Goal: Information Seeking & Learning: Find specific fact

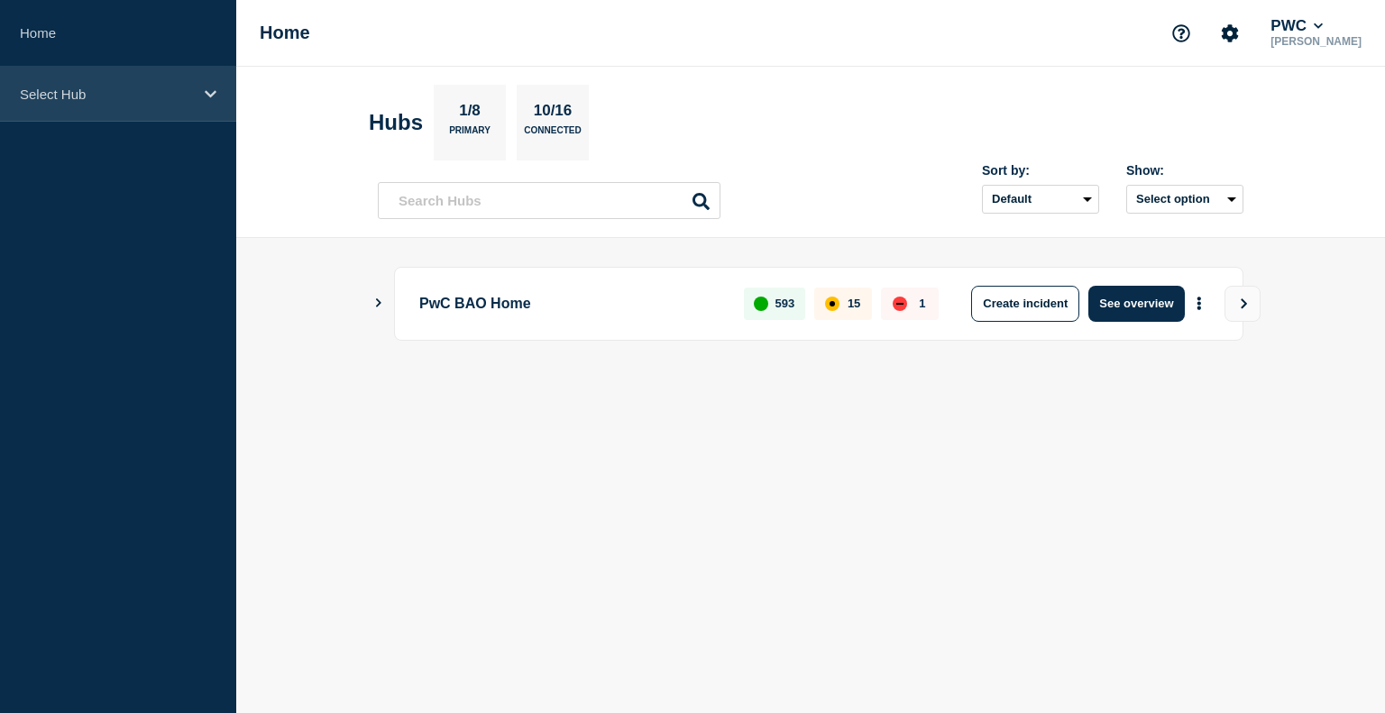
click at [200, 108] on div "Select Hub" at bounding box center [118, 94] width 236 height 55
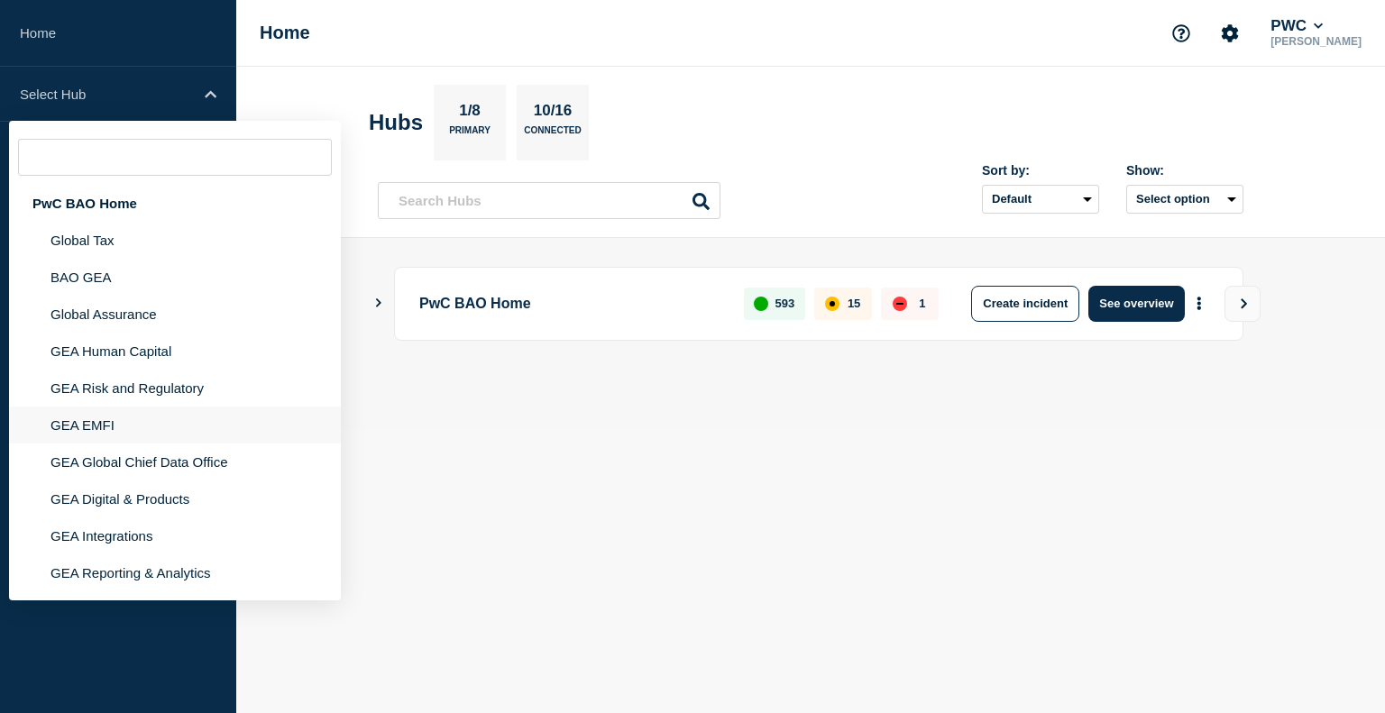
click at [123, 422] on li "GEA EMFI" at bounding box center [175, 425] width 332 height 37
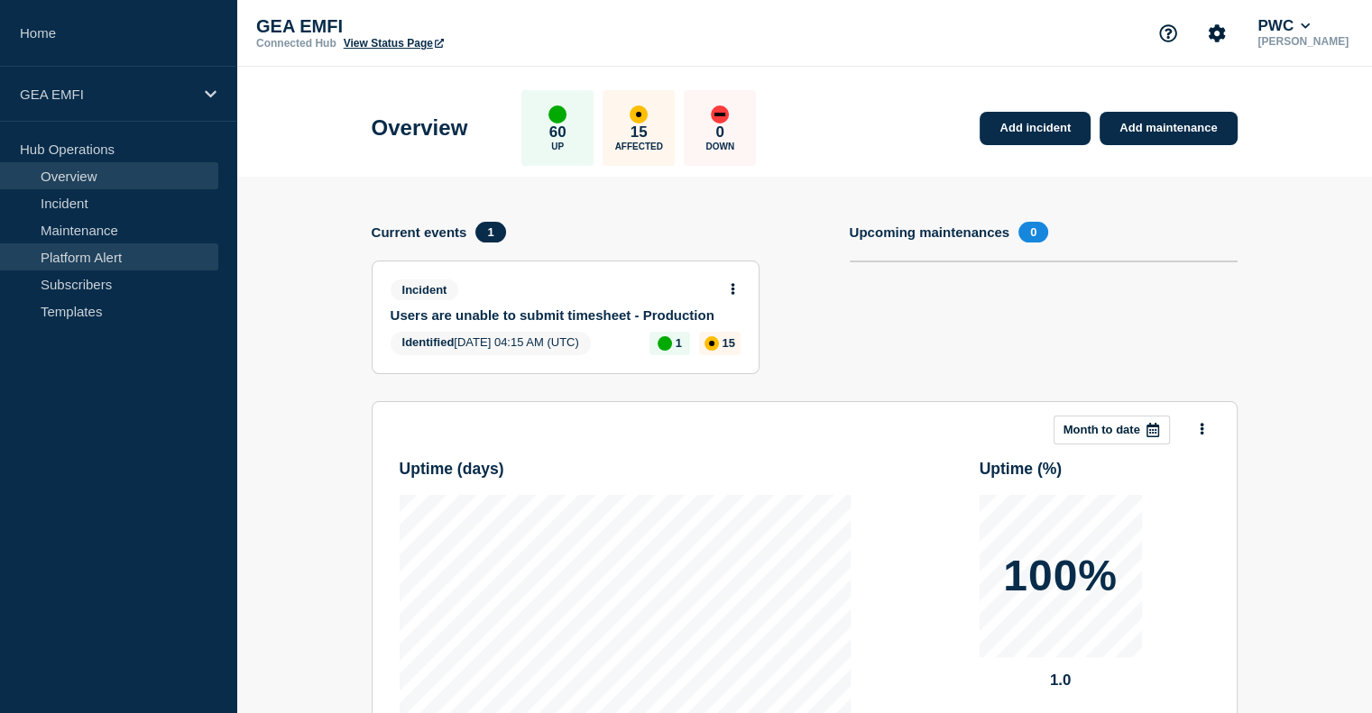
click at [103, 254] on link "Platform Alert" at bounding box center [109, 256] width 218 height 27
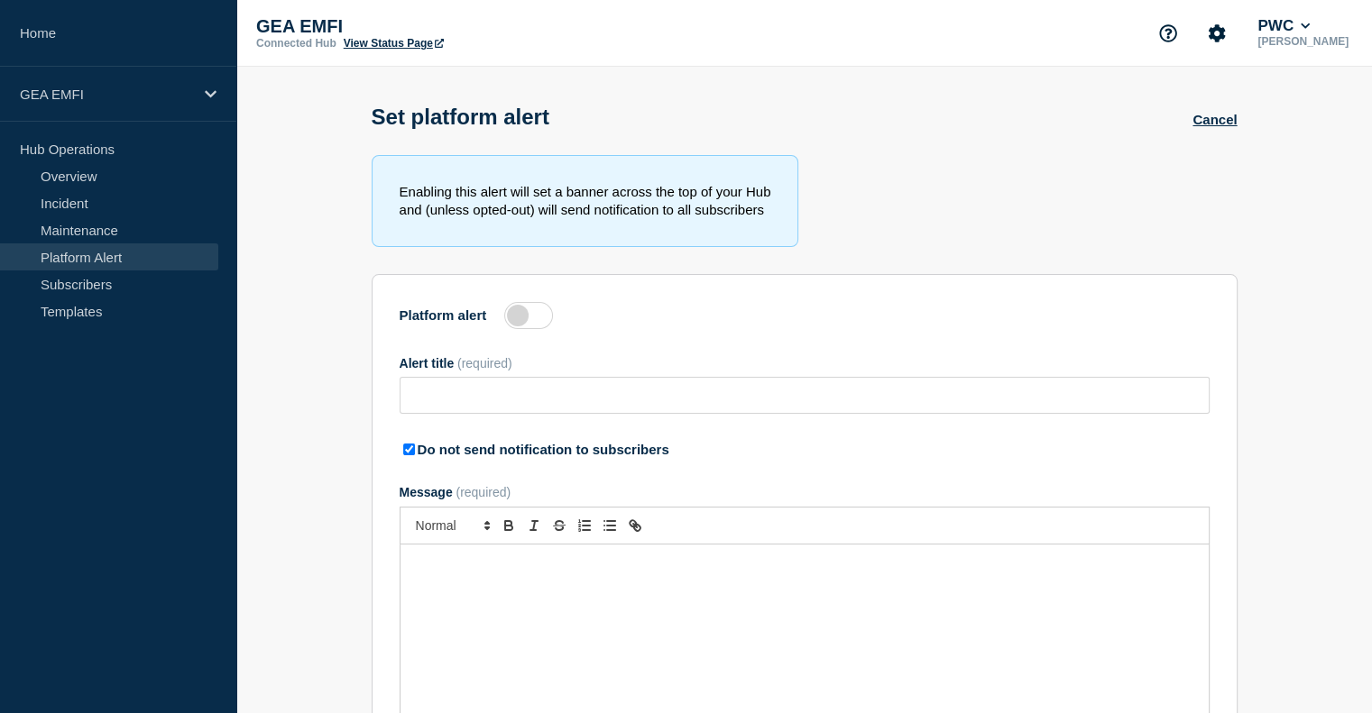
type input "Platform alert test - please ignore"
checkbox input "true"
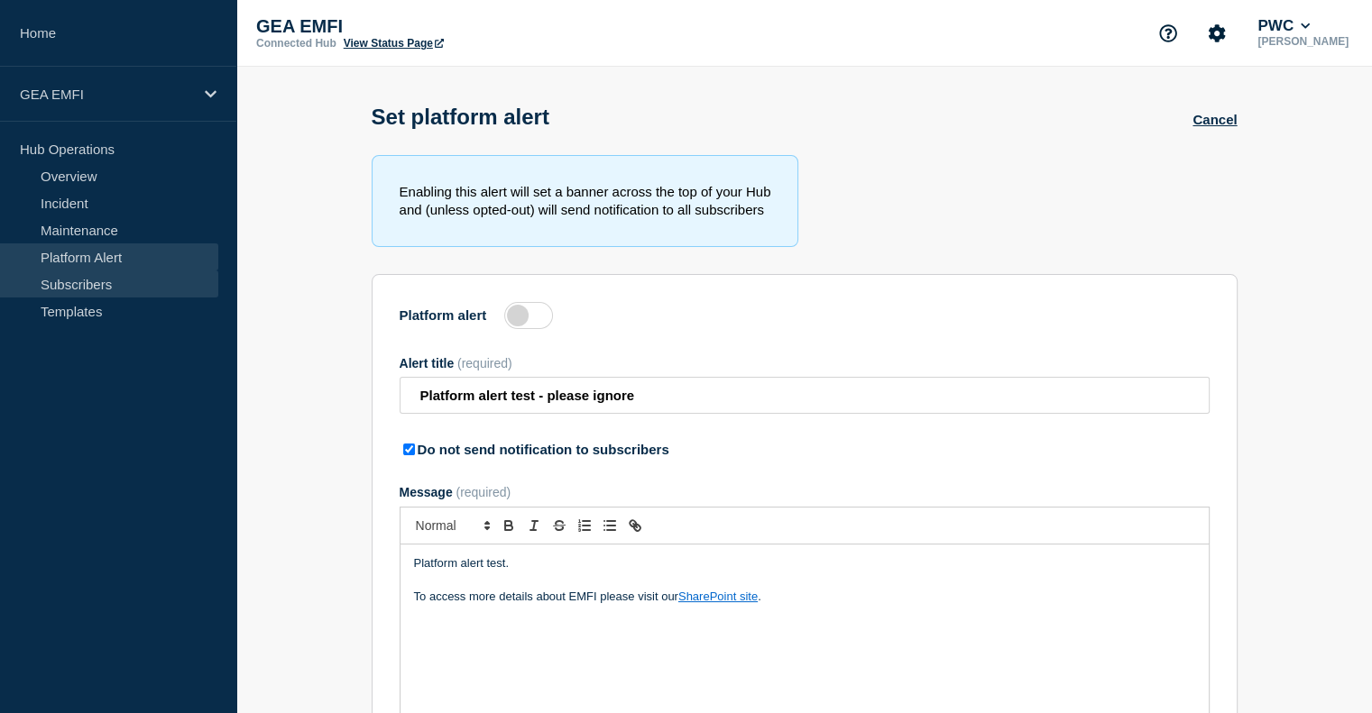
click at [112, 287] on link "Subscribers" at bounding box center [109, 284] width 218 height 27
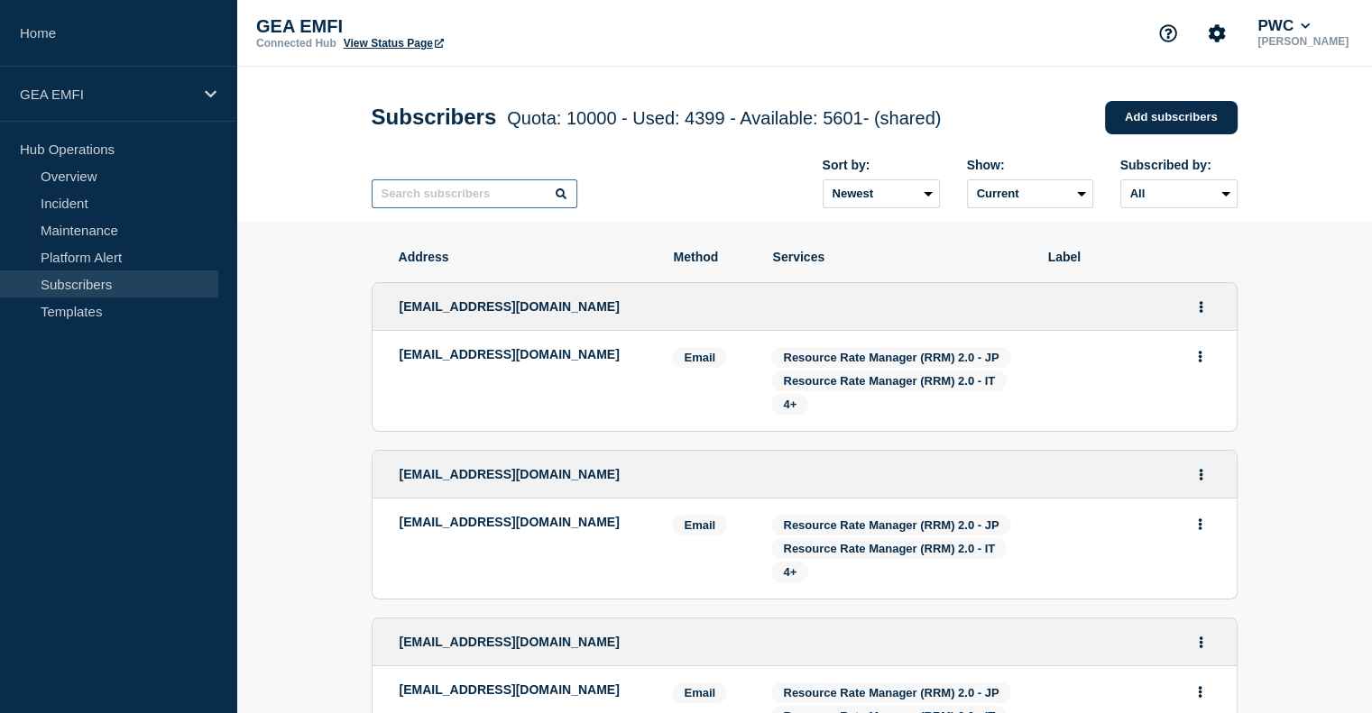
click at [442, 208] on input "text" at bounding box center [475, 193] width 206 height 29
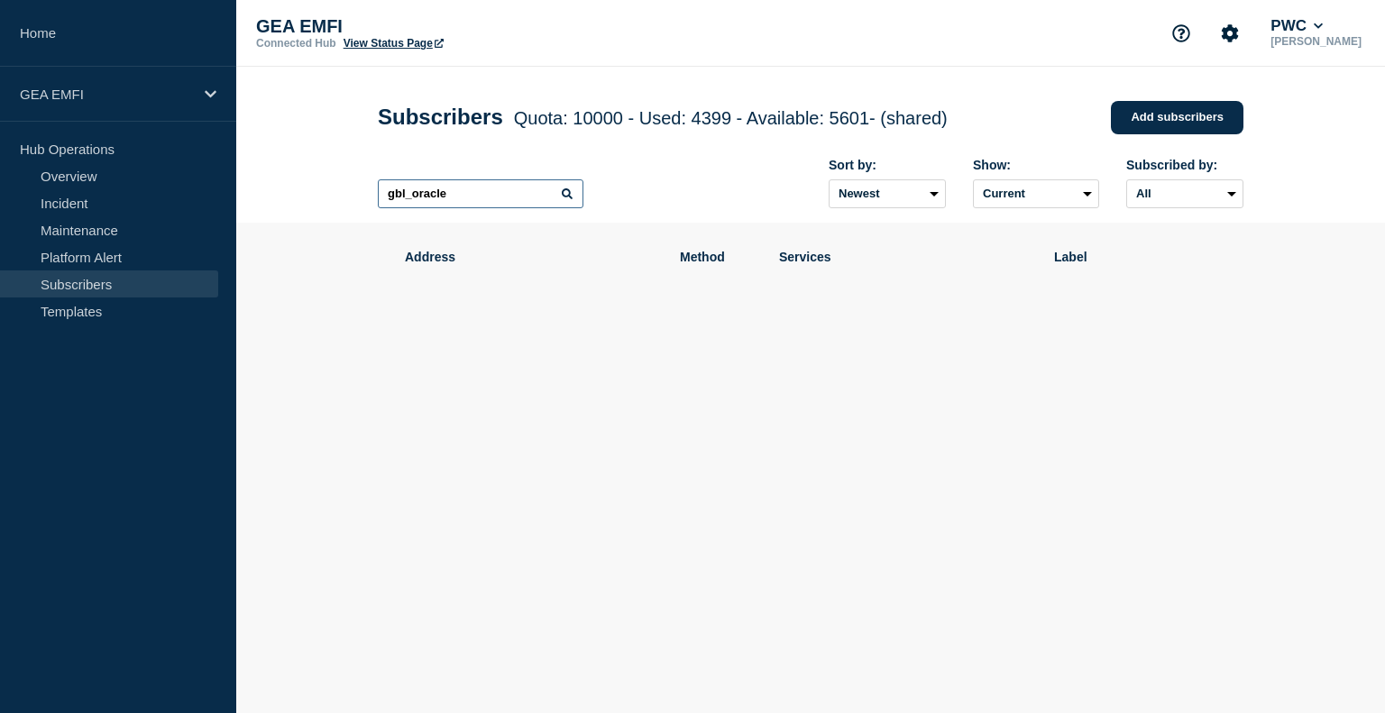
click at [436, 208] on input "gbl_oracle" at bounding box center [481, 193] width 206 height 29
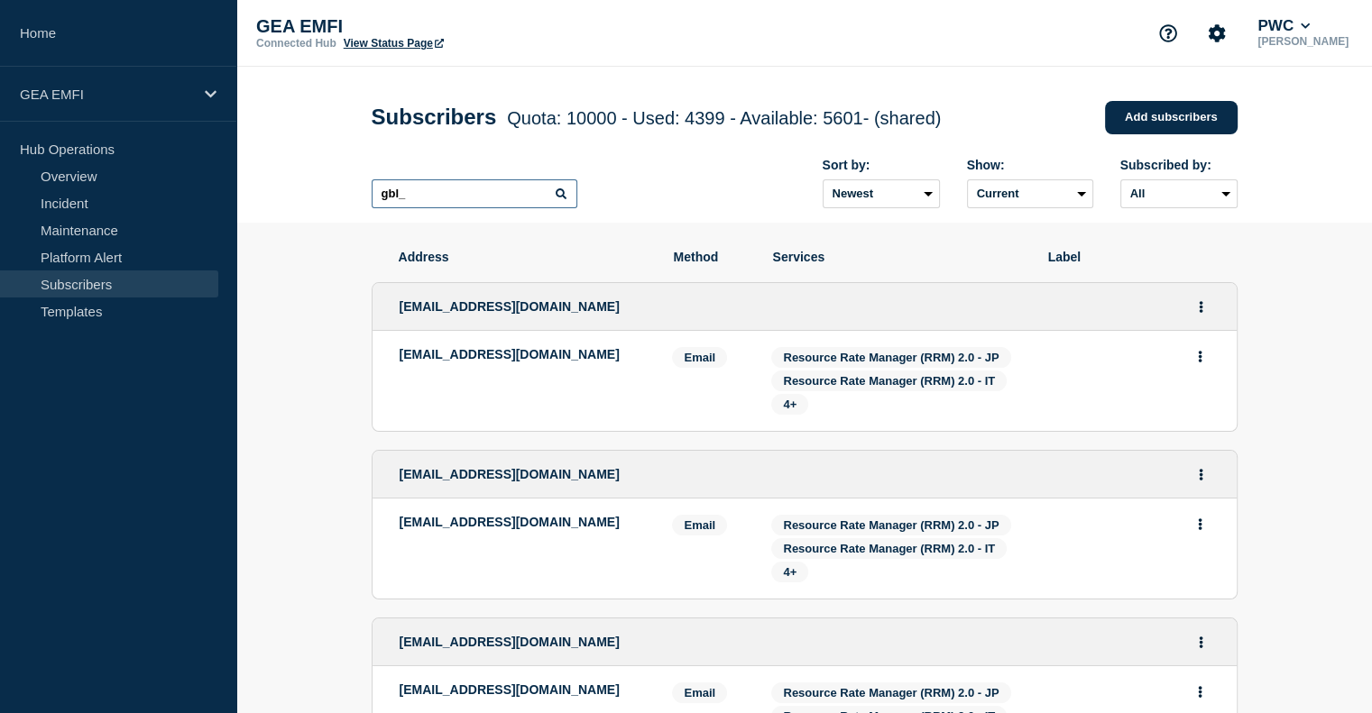
click at [490, 205] on input "gbl_" at bounding box center [475, 193] width 206 height 29
click at [423, 194] on input "gbl_it_ssc_oracle" at bounding box center [475, 193] width 206 height 29
click at [447, 200] on input "gbl_it_ssc_oracle" at bounding box center [475, 193] width 206 height 29
drag, startPoint x: 491, startPoint y: 205, endPoint x: 367, endPoint y: 202, distance: 123.6
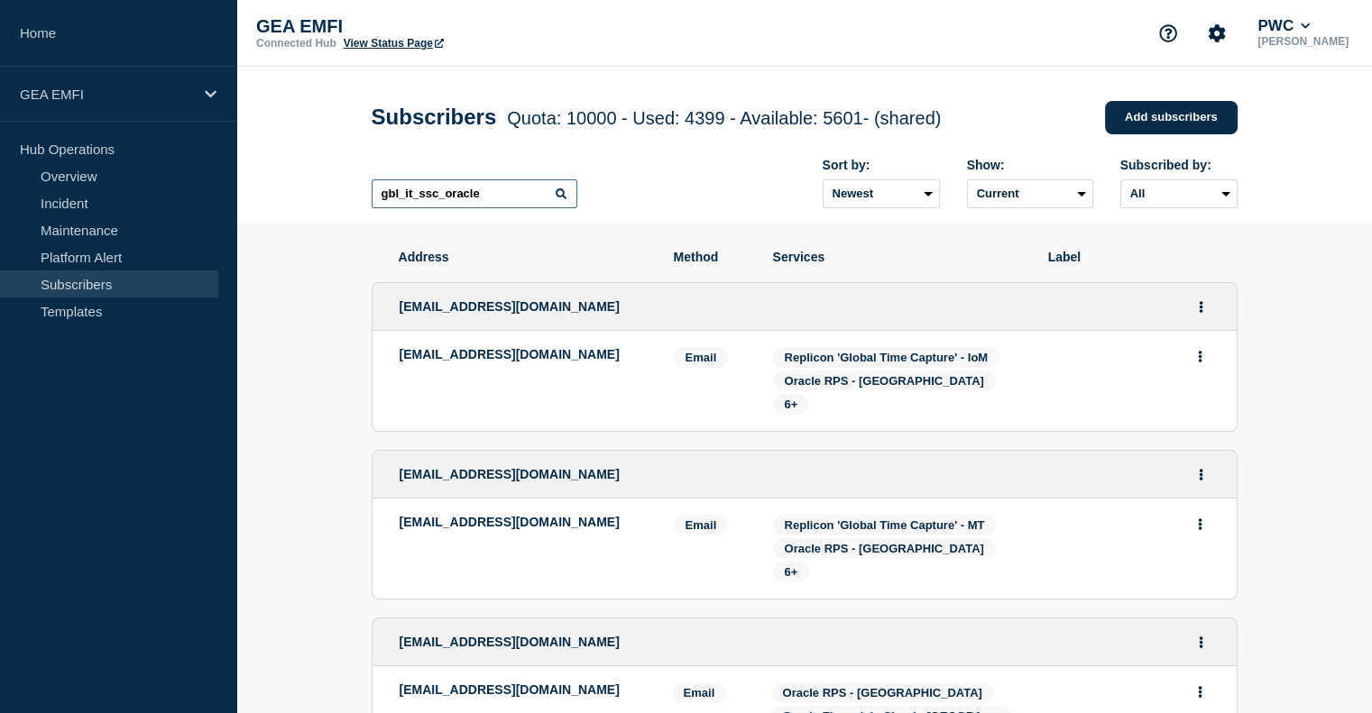
click at [367, 202] on div "Subscribers Quota: 10000 - Used: 4399 - Available: 5601 - (shared) Quota Used A…" at bounding box center [804, 145] width 906 height 156
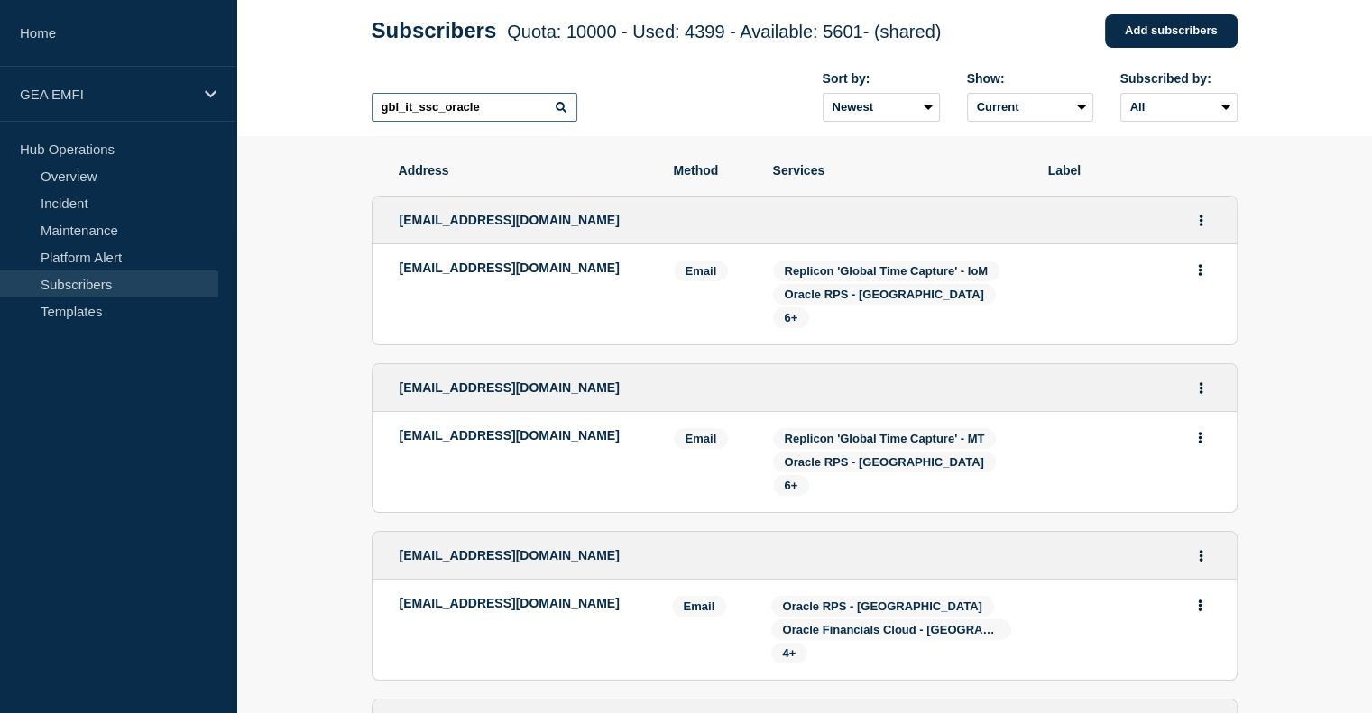
scroll to position [90, 0]
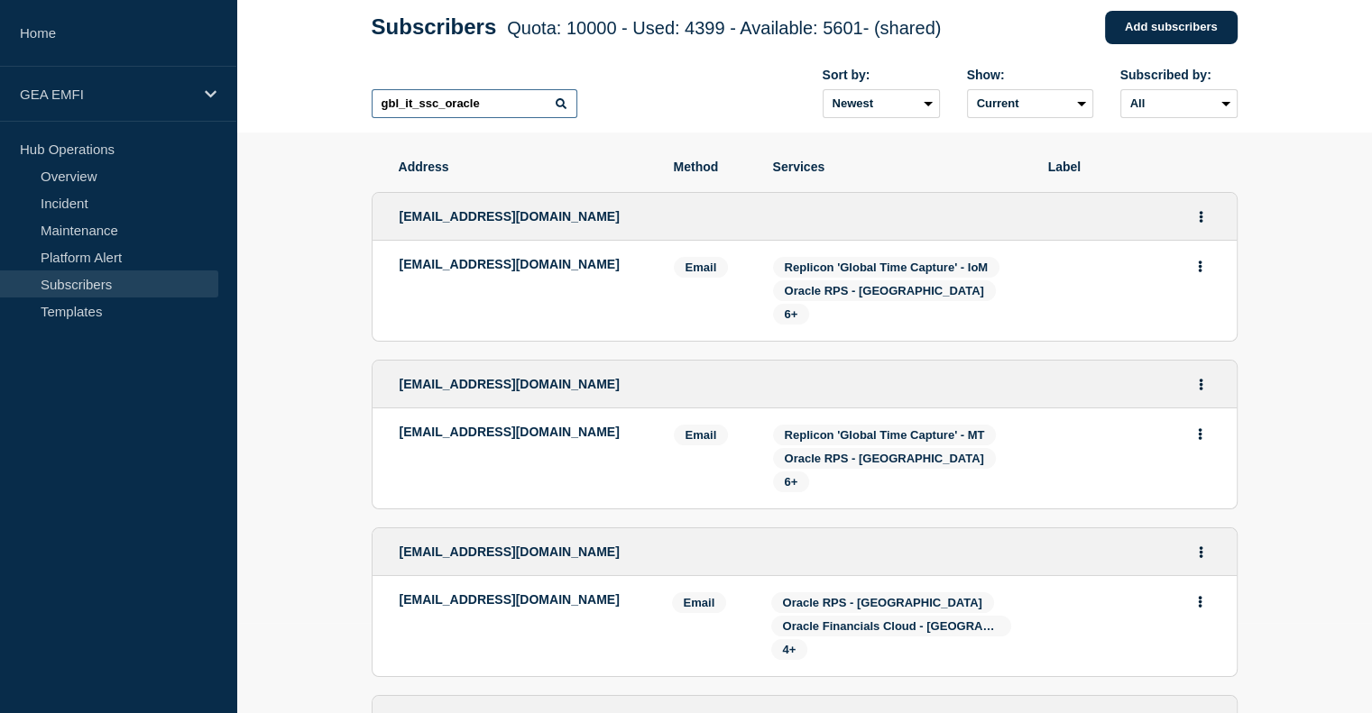
click at [422, 108] on input "gbl_it_ssc_oracle" at bounding box center [475, 103] width 206 height 29
click at [434, 108] on input "gbl_it_ssc_oracle" at bounding box center [475, 103] width 206 height 29
click at [428, 112] on input "gbl_it_ssc_oracle" at bounding box center [475, 103] width 206 height 29
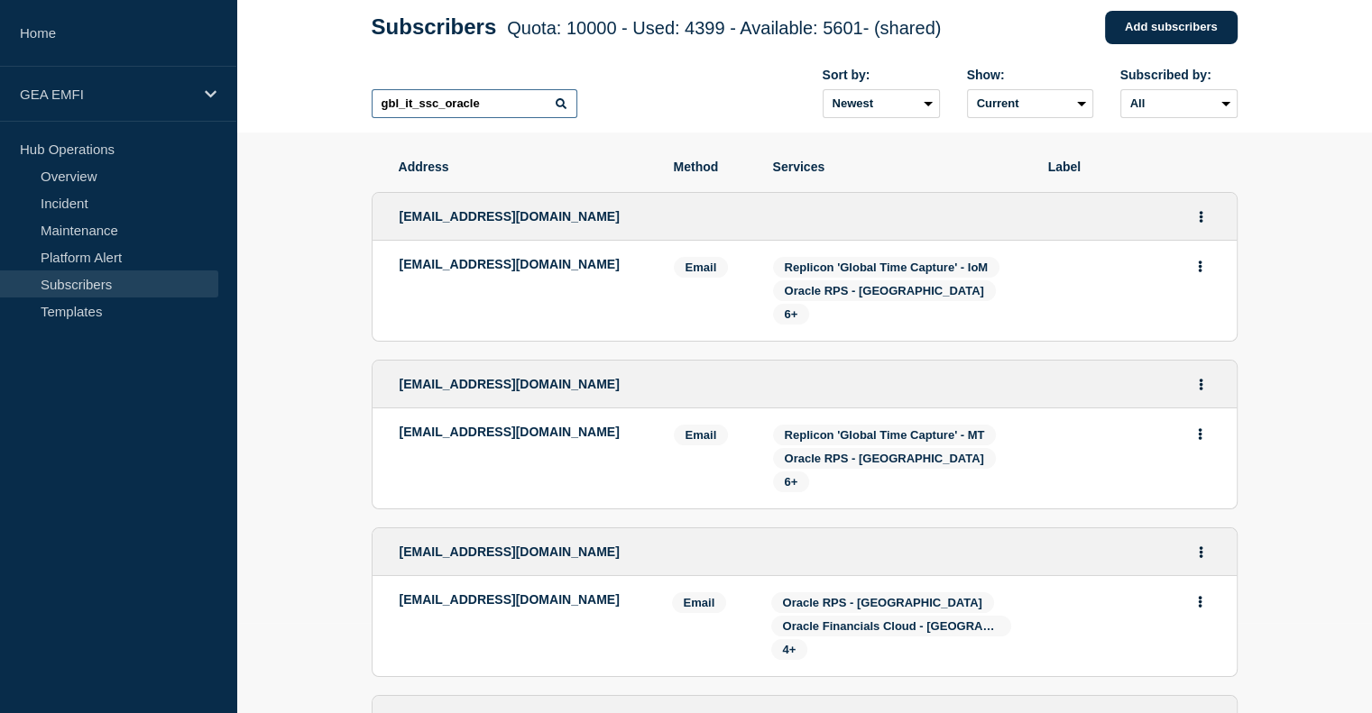
click at [530, 116] on input "gbl_it_ssc_oracle" at bounding box center [475, 103] width 206 height 29
drag, startPoint x: 497, startPoint y: 108, endPoint x: 346, endPoint y: 108, distance: 150.6
click at [346, 108] on header "Subscribers Quota: 10000 - Used: 4399 - Available: 5601 - (shared) Quota Used A…" at bounding box center [803, 55] width 1135 height 156
type input "gbl_it_ssc_oracle"
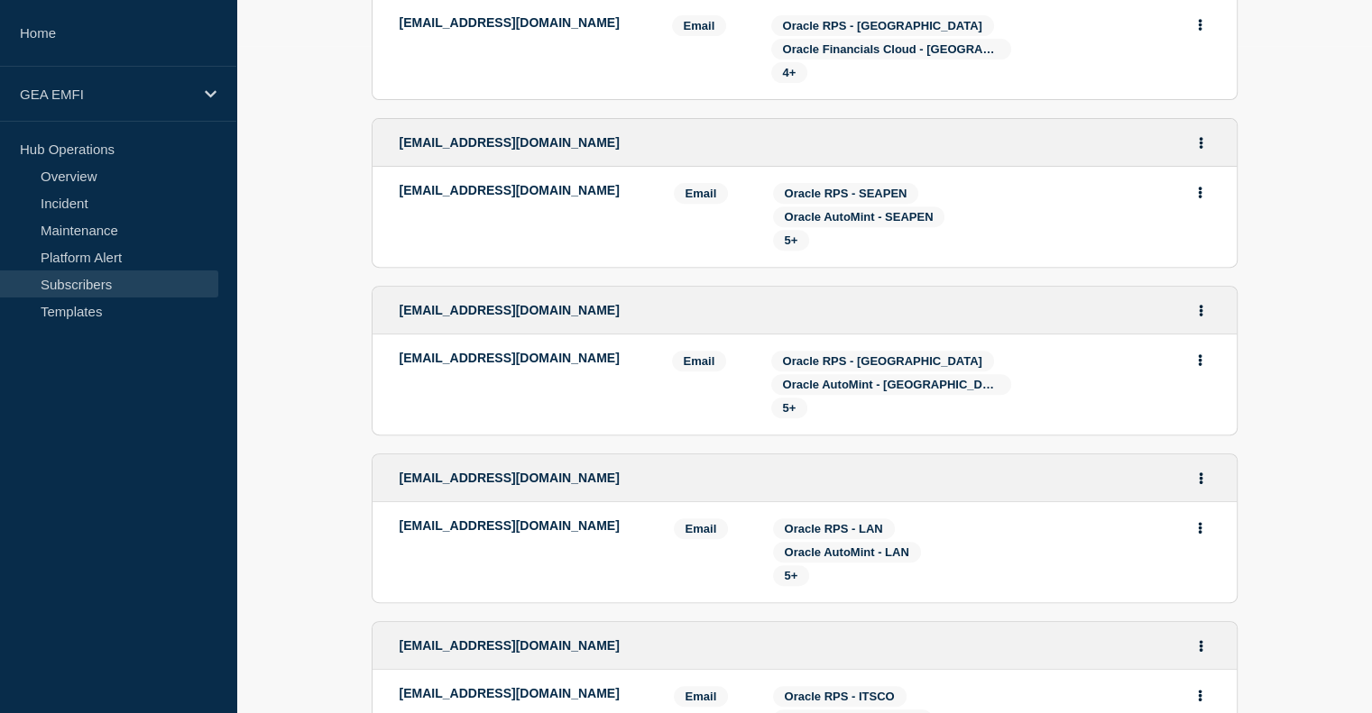
scroll to position [699, 0]
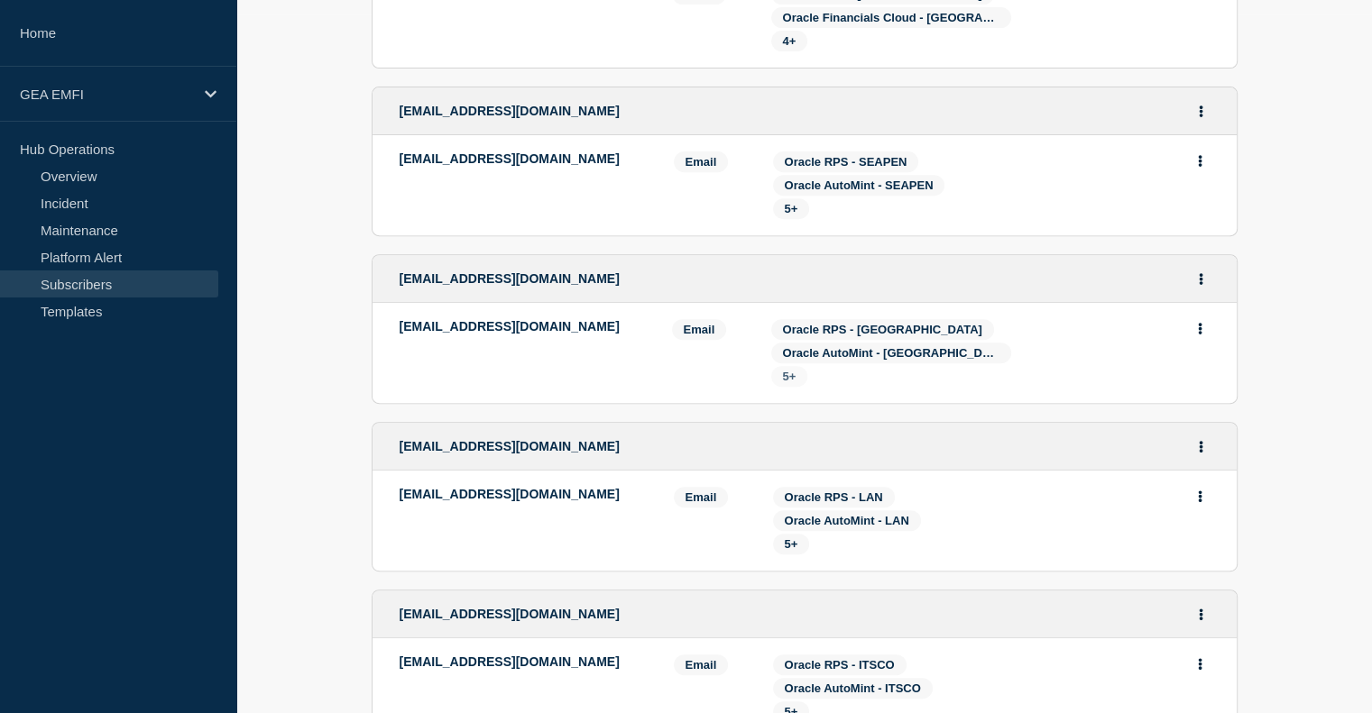
click at [796, 383] on span "5+" at bounding box center [790, 377] width 14 height 14
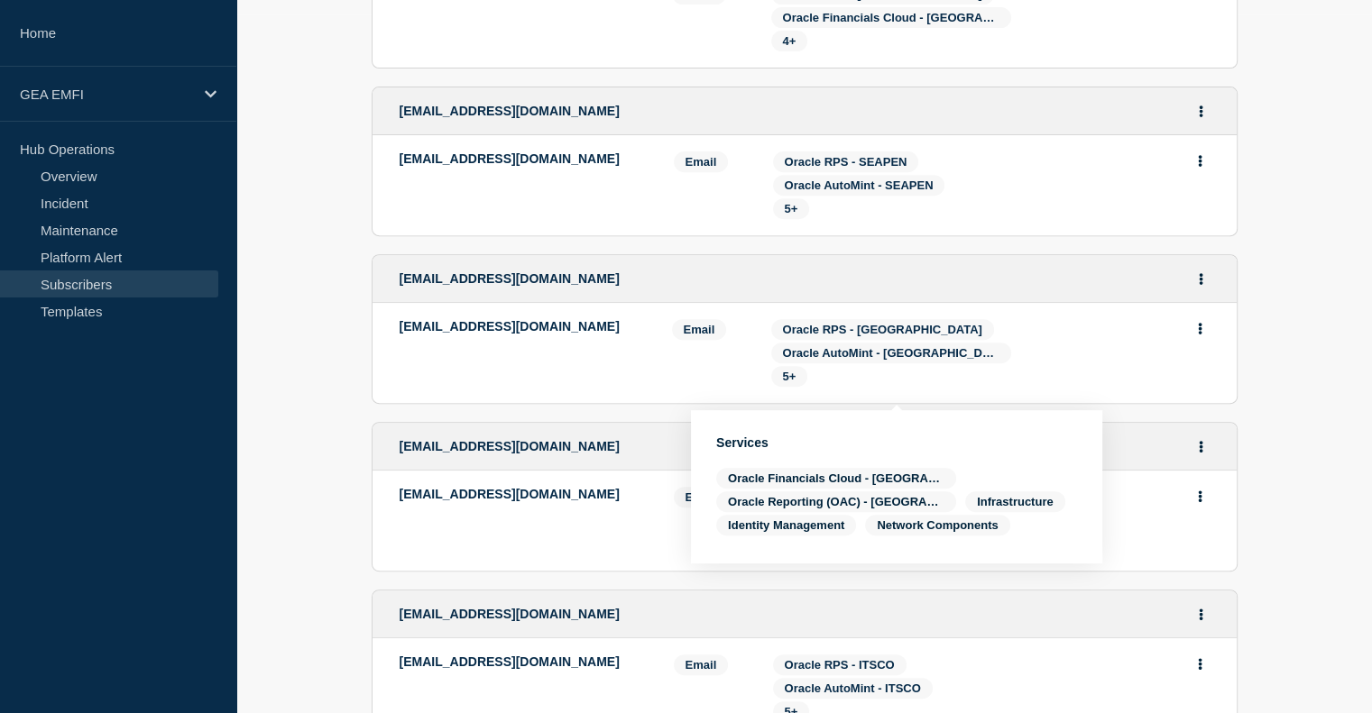
drag, startPoint x: 422, startPoint y: 343, endPoint x: 480, endPoint y: 366, distance: 62.3
click at [480, 366] on li "[EMAIL_ADDRESS][DOMAIN_NAME] Email Email: [EMAIL_ADDRESS][DOMAIN_NAME] Services…" at bounding box center [804, 353] width 864 height 100
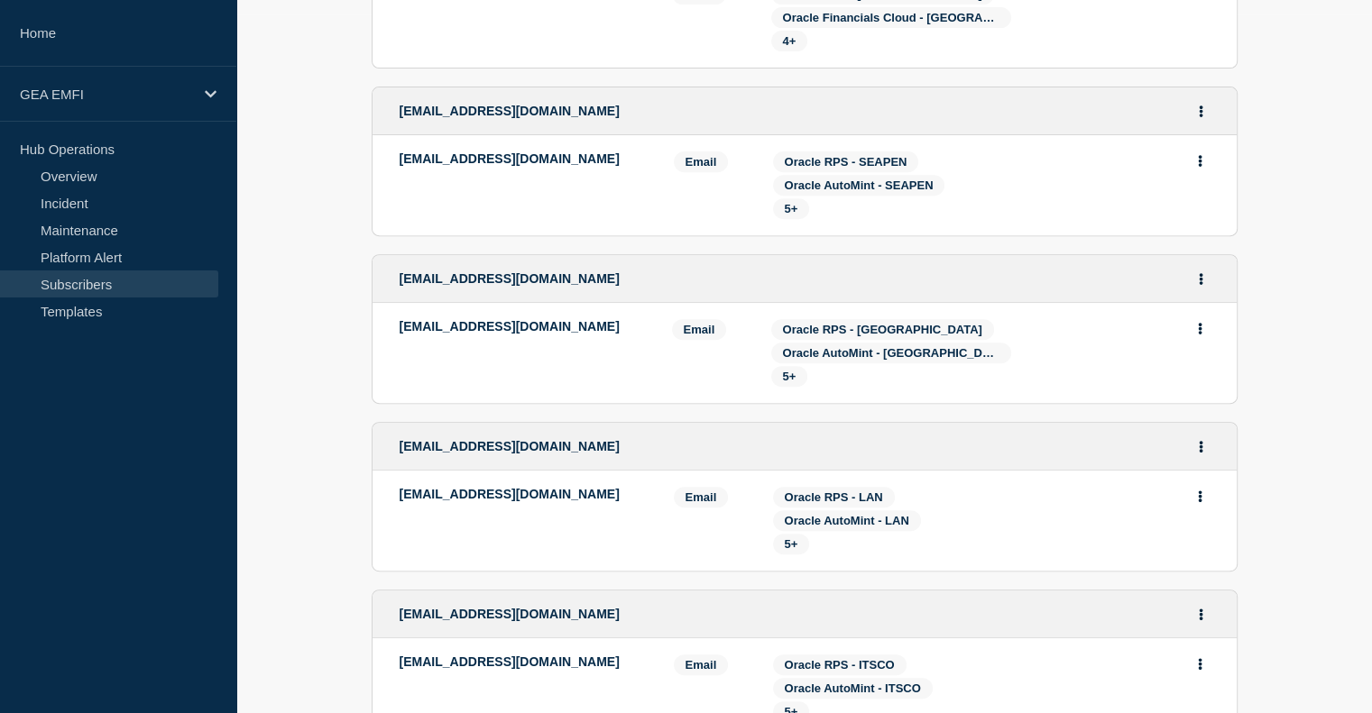
copy p "[EMAIL_ADDRESS][DOMAIN_NAME]"
